Goal: Task Accomplishment & Management: Use online tool/utility

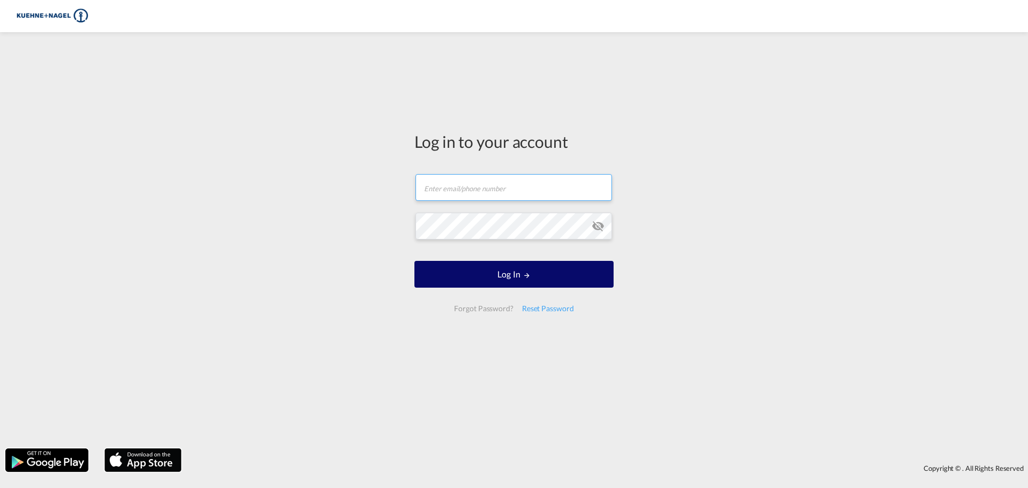
type input "[EMAIL_ADDRESS][PERSON_NAME][DOMAIN_NAME]"
click at [486, 274] on button "Log In" at bounding box center [513, 274] width 199 height 27
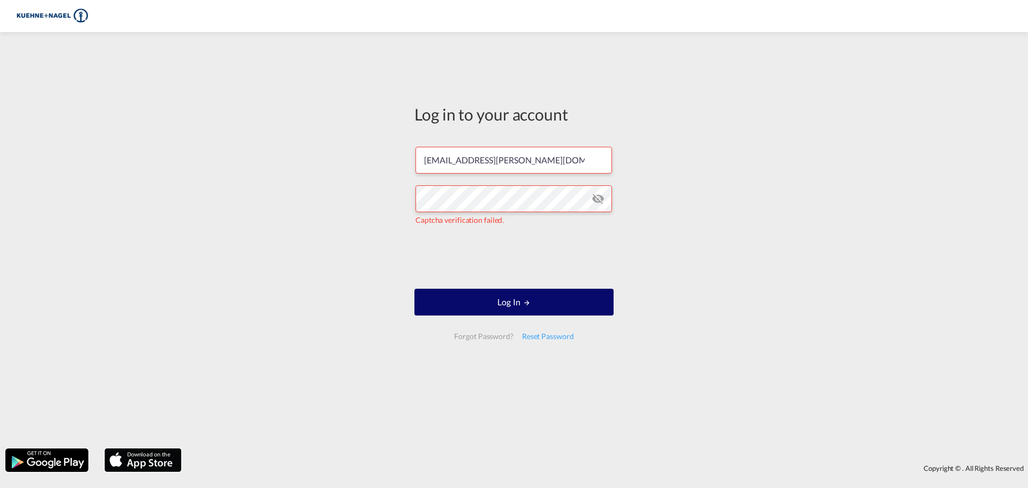
click at [520, 297] on button "Log In" at bounding box center [513, 302] width 199 height 27
